Goal: Transaction & Acquisition: Purchase product/service

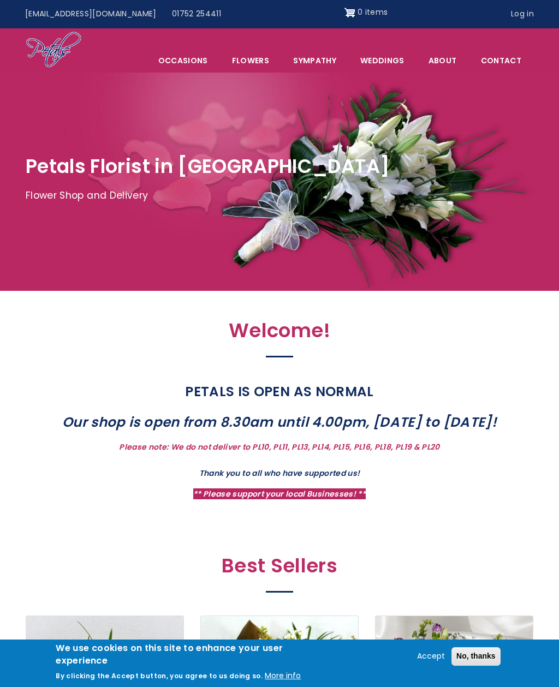
click at [332, 61] on link "Sympathy" at bounding box center [314, 60] width 66 height 23
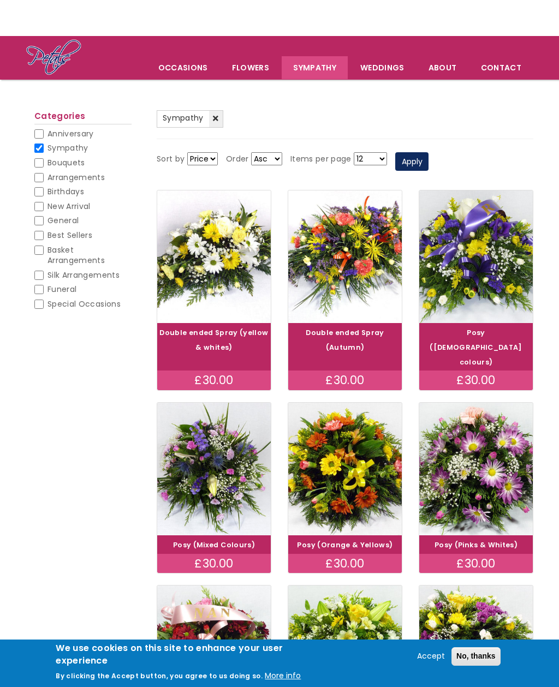
scroll to position [34, 0]
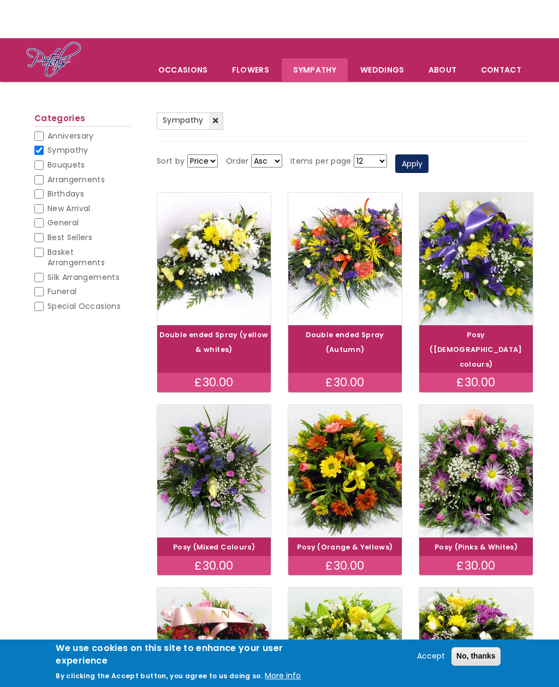
click at [40, 287] on input "Funeral" at bounding box center [38, 291] width 9 height 9
checkbox input "true"
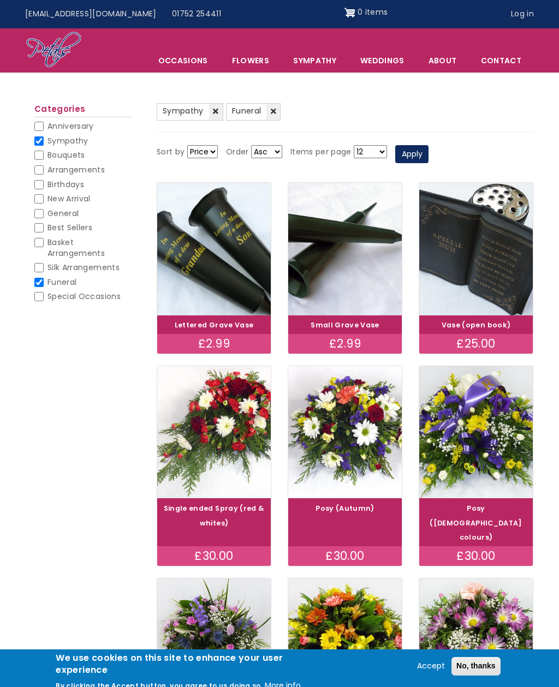
click at [40, 136] on input "Sympathy" at bounding box center [38, 140] width 9 height 9
checkbox input "false"
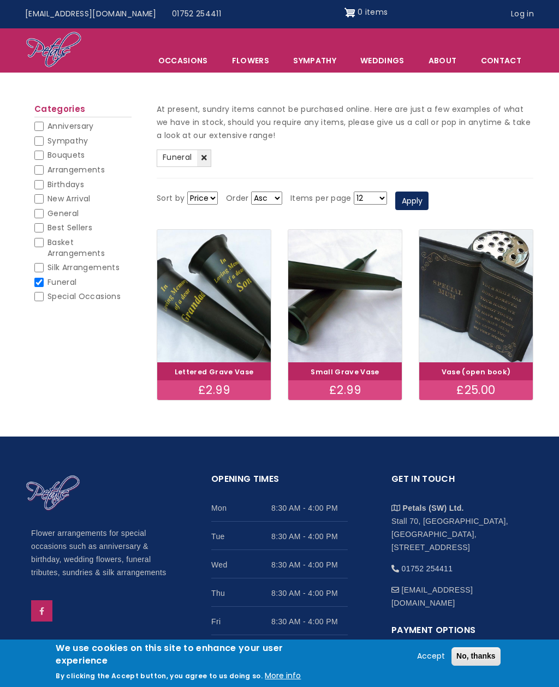
click at [39, 138] on input "Sympathy" at bounding box center [38, 140] width 9 height 9
checkbox input "true"
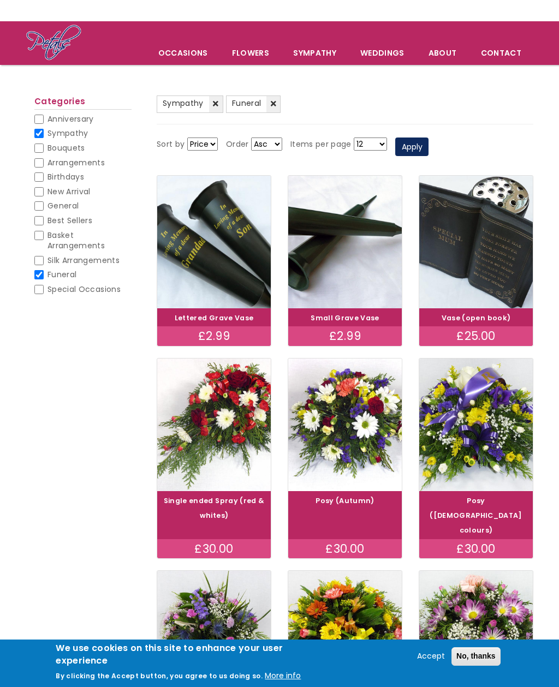
scroll to position [50, 0]
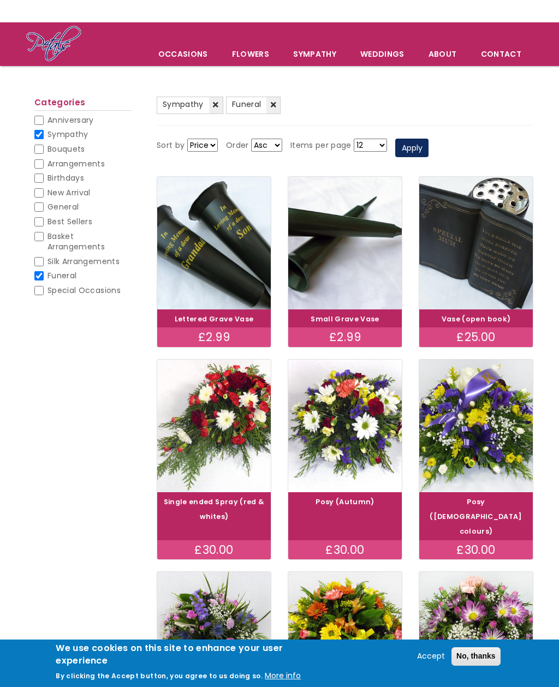
click at [42, 131] on input "Sympathy" at bounding box center [38, 134] width 9 height 9
checkbox input "false"
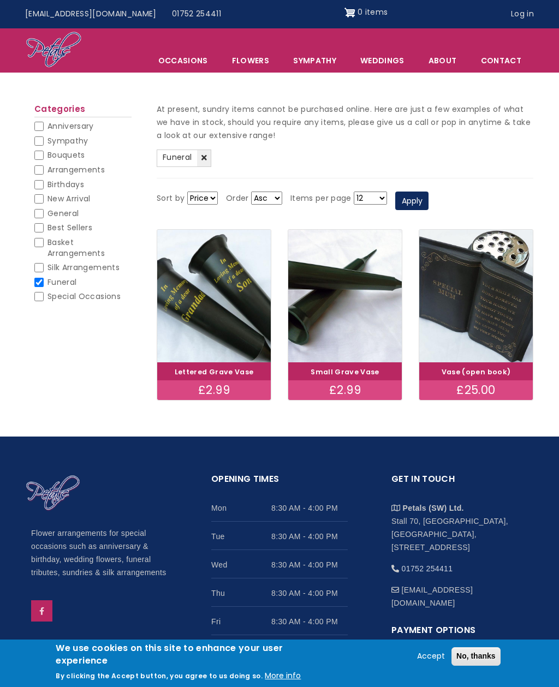
click at [248, 51] on link "Flowers" at bounding box center [250, 60] width 60 height 23
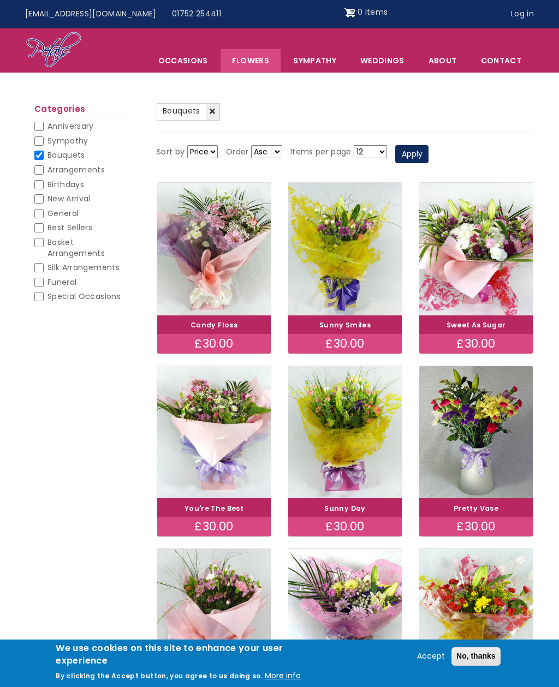
click at [255, 61] on link "Flowers" at bounding box center [250, 60] width 60 height 23
click at [38, 153] on input "Bouquets" at bounding box center [38, 155] width 9 height 9
checkbox input "false"
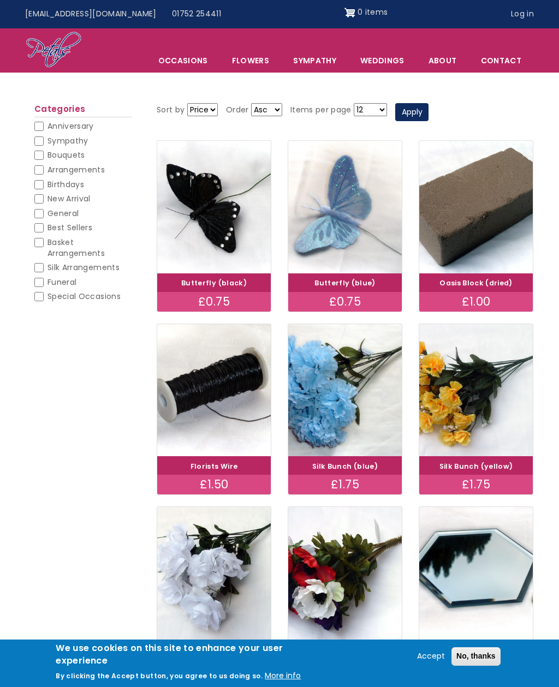
click at [37, 278] on input "Funeral" at bounding box center [38, 282] width 9 height 9
checkbox input "true"
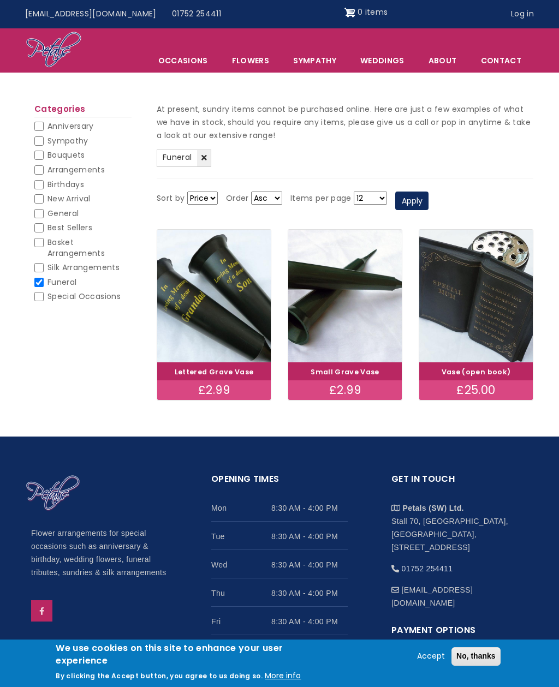
click at [35, 281] on input "Funeral" at bounding box center [38, 282] width 9 height 9
checkbox input "false"
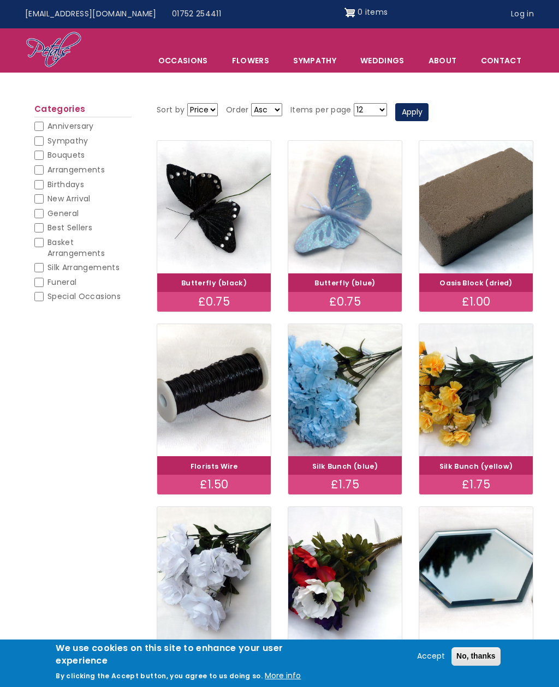
click at [38, 238] on input "Basket Arrangements" at bounding box center [38, 242] width 9 height 9
checkbox input "true"
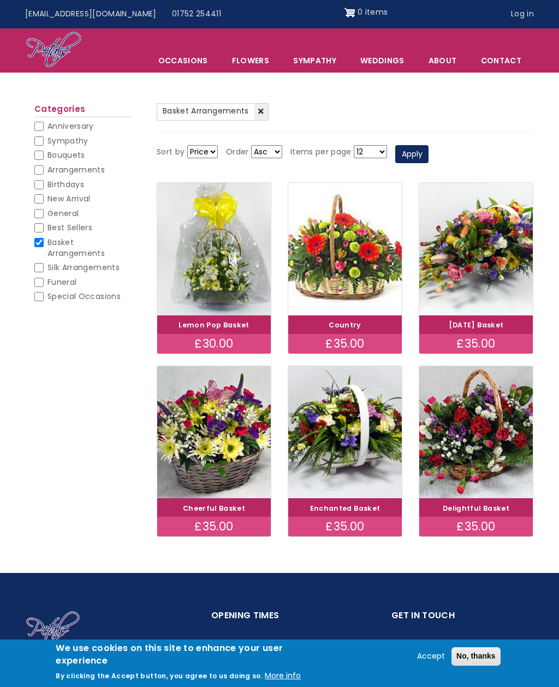
click at [37, 243] on input "Basket Arrangements" at bounding box center [38, 242] width 9 height 9
checkbox input "false"
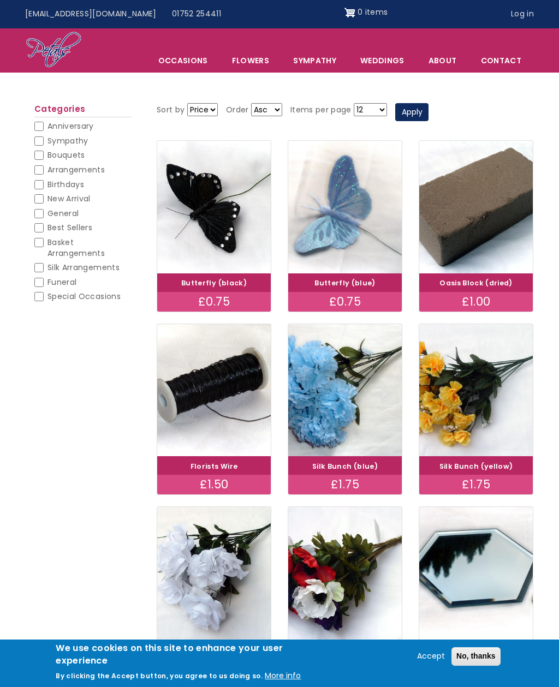
click at [43, 140] on input "Sympathy" at bounding box center [38, 140] width 9 height 9
checkbox input "true"
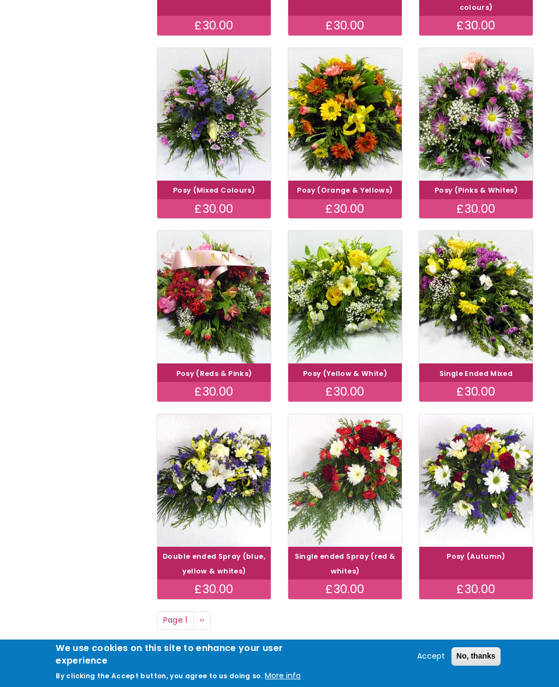
scroll to position [393, 0]
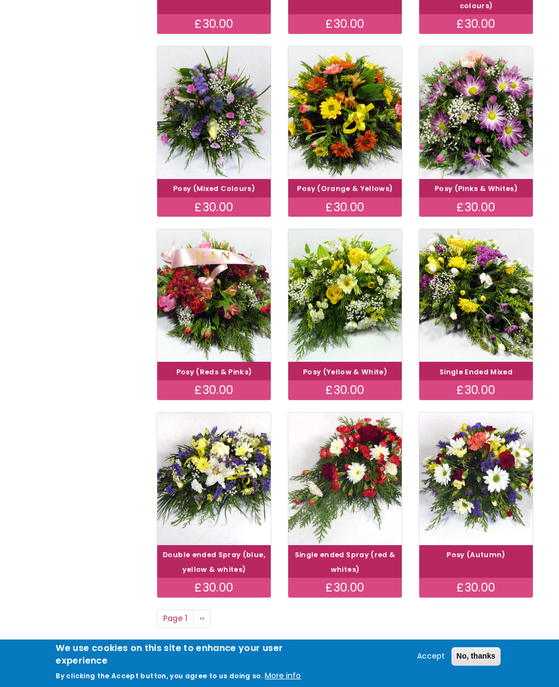
click at [325, 296] on img at bounding box center [344, 295] width 113 height 133
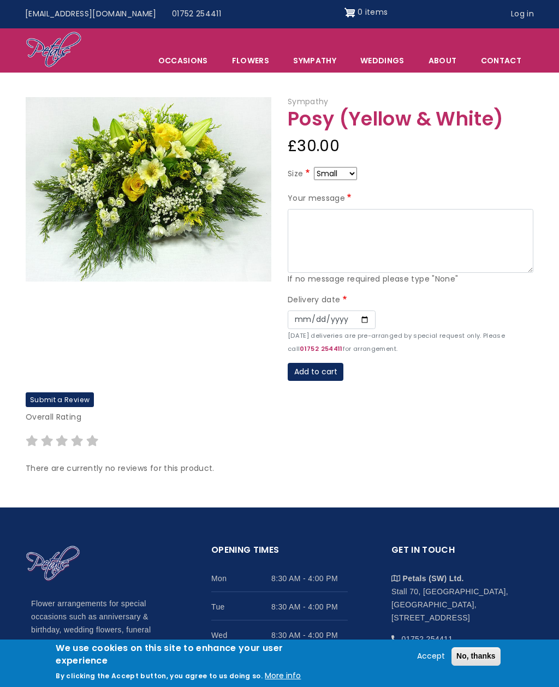
scroll to position [0, 8]
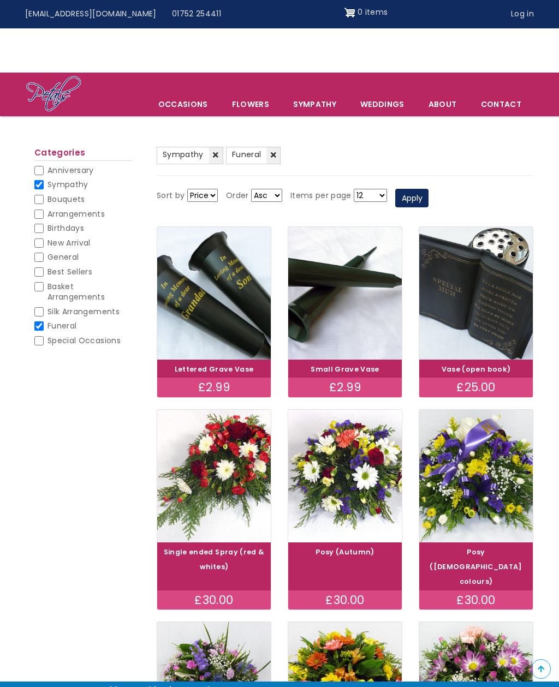
scroll to position [50, 0]
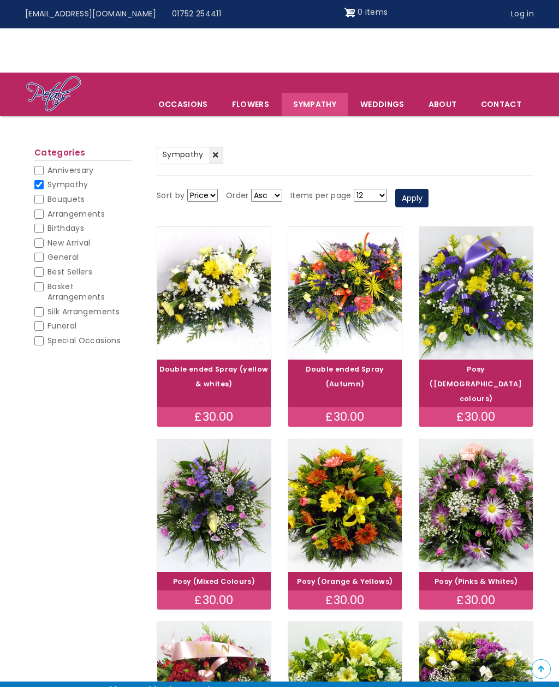
scroll to position [34, 0]
